Goal: Navigation & Orientation: Find specific page/section

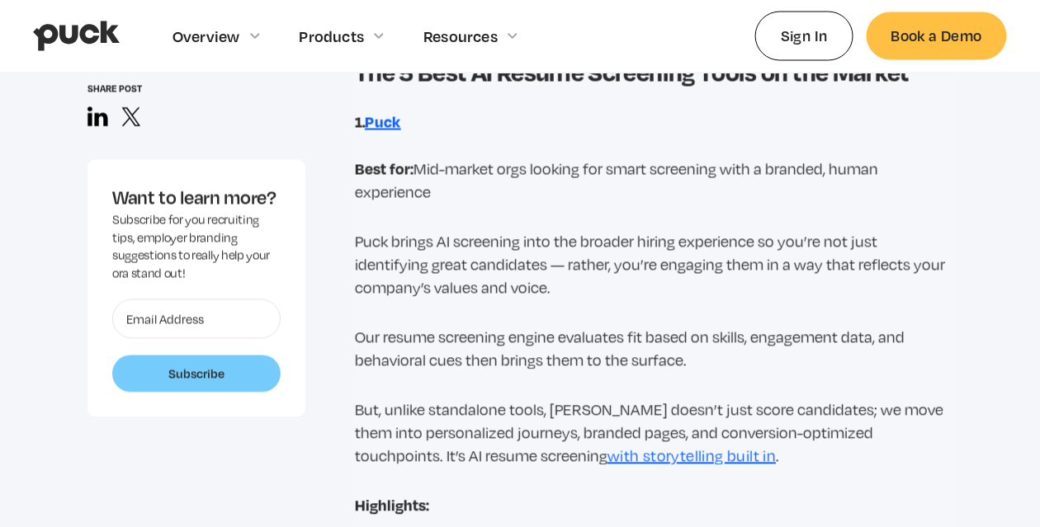
scroll to position [2723, 0]
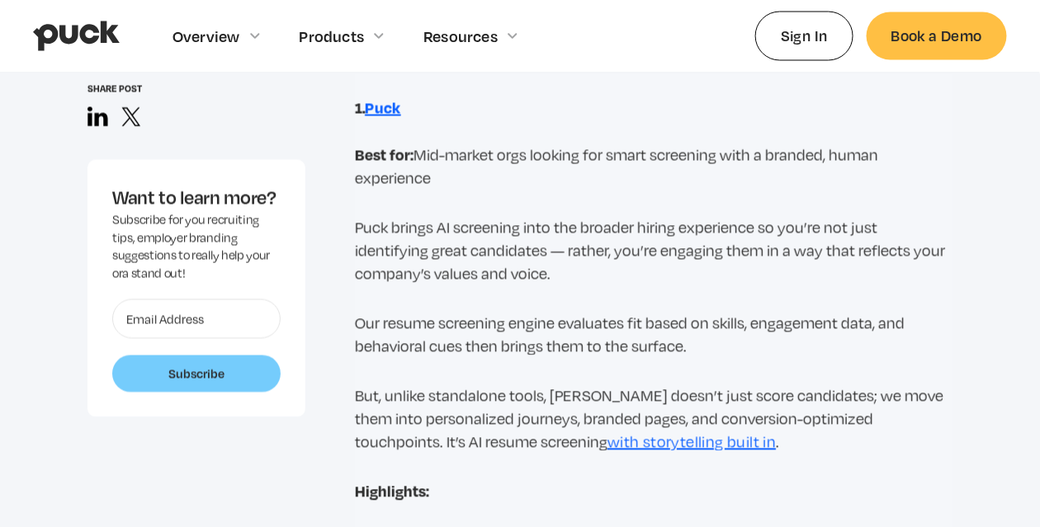
click at [385, 111] on strong "Puck" at bounding box center [383, 107] width 36 height 21
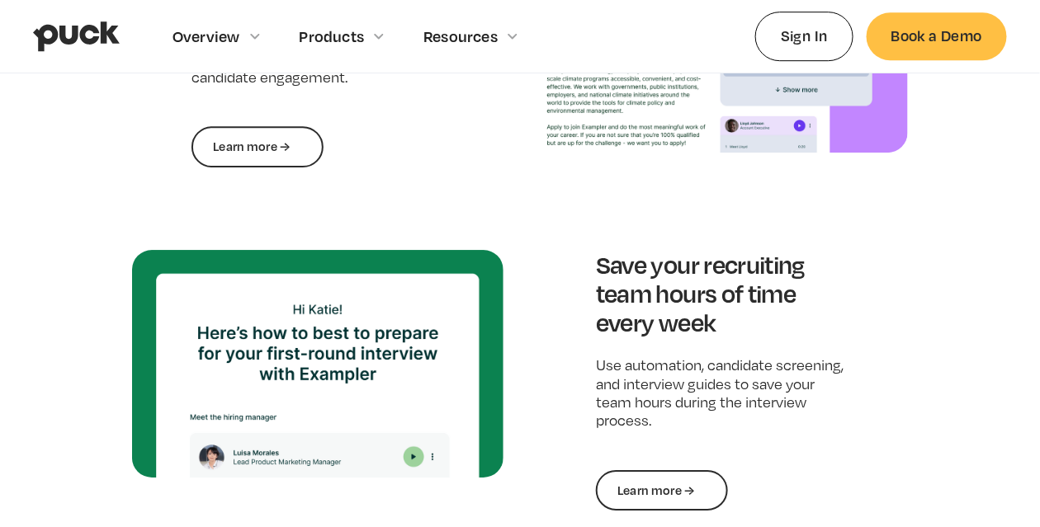
scroll to position [1485, 0]
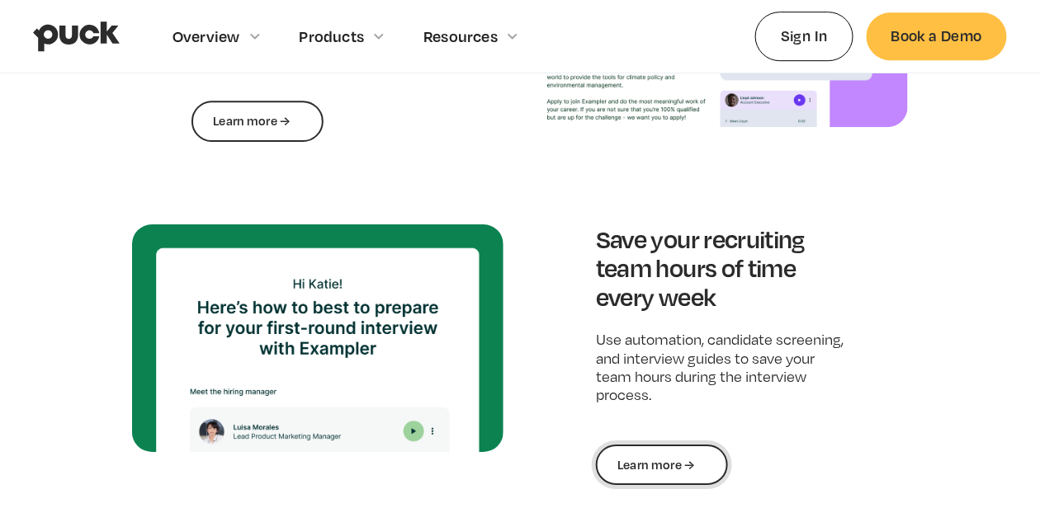
click at [684, 451] on link "Learn more →" at bounding box center [662, 465] width 132 height 41
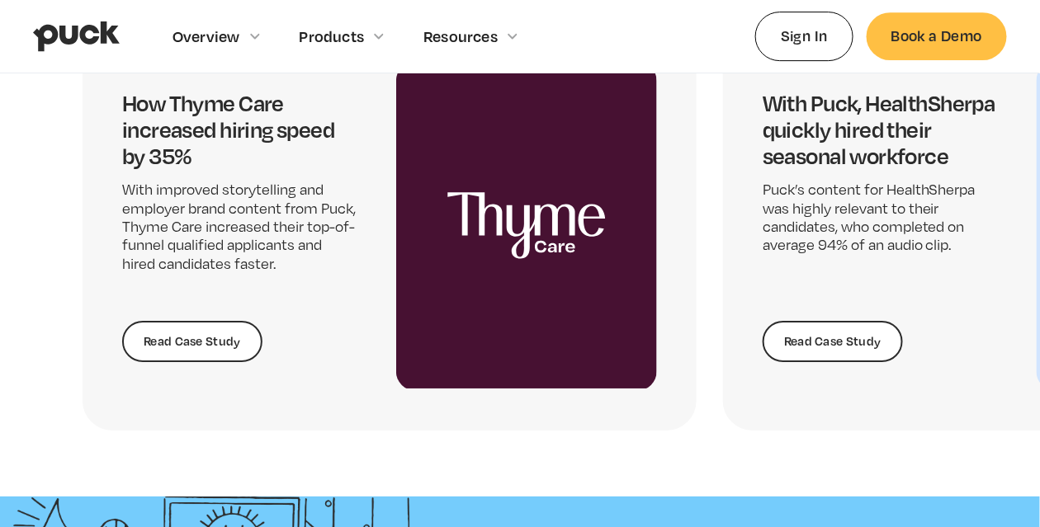
scroll to position [3239, 0]
